Goal: Information Seeking & Learning: Learn about a topic

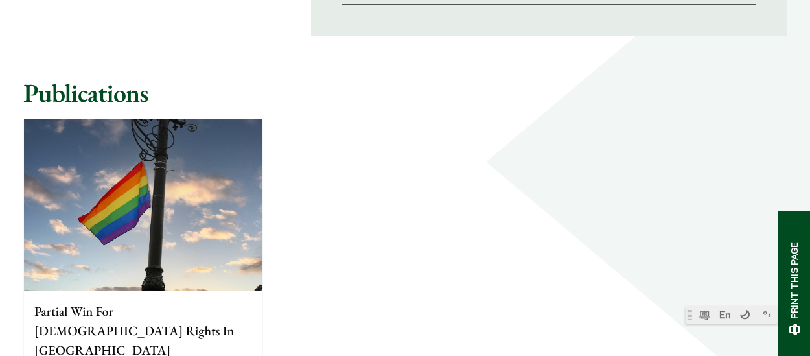
scroll to position [1253, 0]
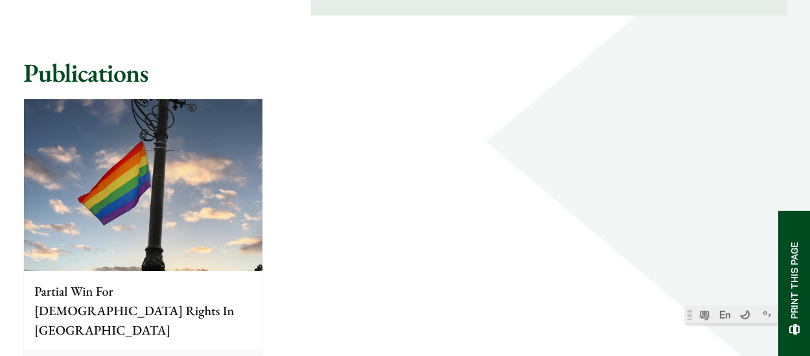
drag, startPoint x: 79, startPoint y: 261, endPoint x: 49, endPoint y: 259, distance: 29.9
click at [49, 281] on p "Partial Win For [DEMOGRAPHIC_DATA] Rights In [GEOGRAPHIC_DATA]" at bounding box center [143, 310] width 218 height 58
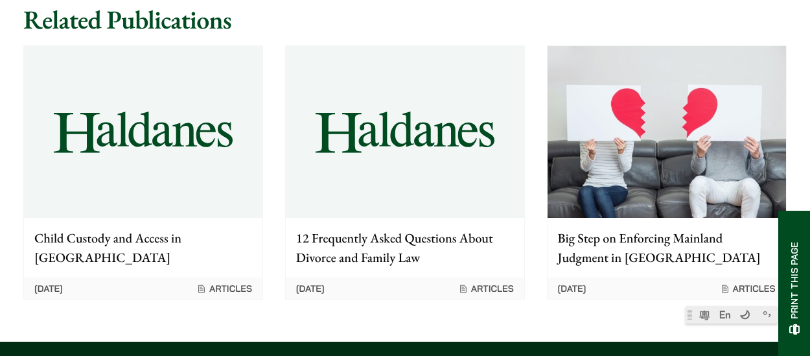
scroll to position [1513, 0]
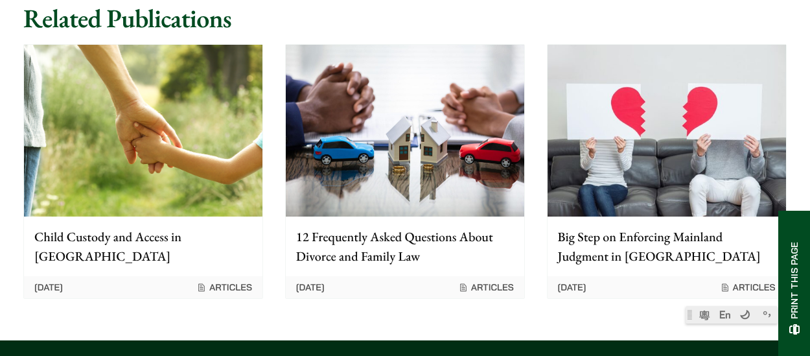
click at [430, 227] on p "12 Frequently Asked Questions About Divorce and Family Law" at bounding box center [405, 246] width 218 height 39
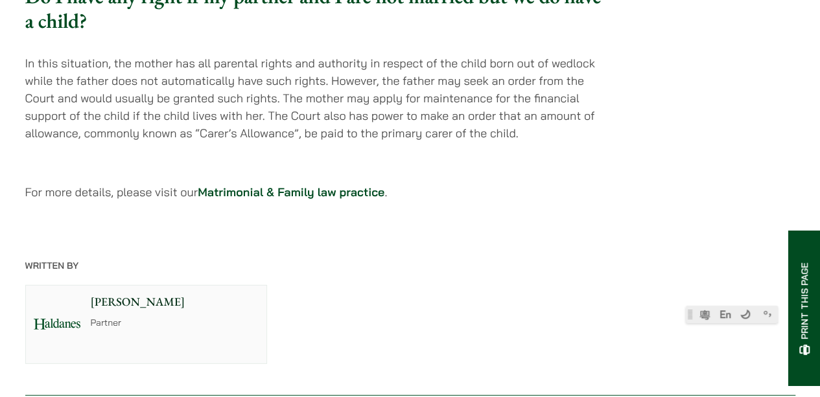
scroll to position [4135, 0]
